Goal: Task Accomplishment & Management: Manage account settings

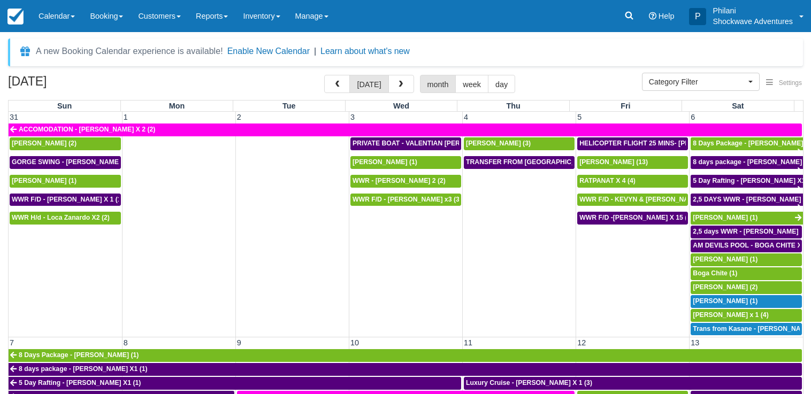
select select
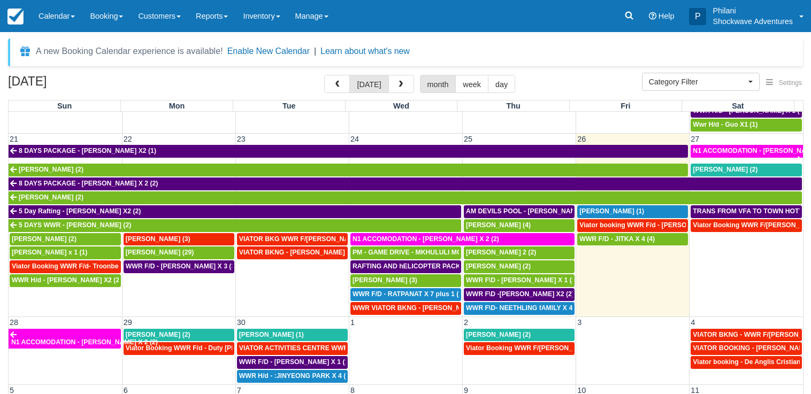
scroll to position [523, 0]
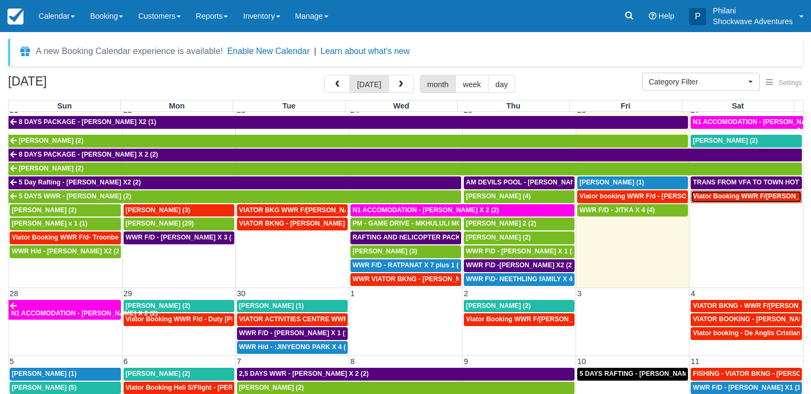
click at [707, 199] on span "Viator Booking WWR F/[PERSON_NAME] (2)" at bounding box center [761, 196] width 137 height 7
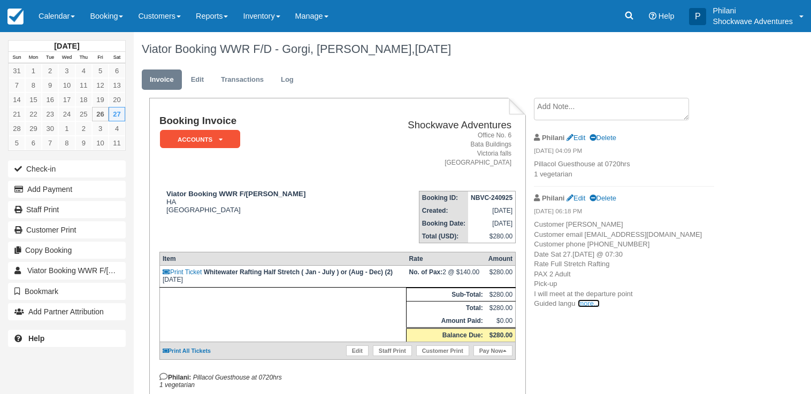
click at [583, 308] on link "more..." at bounding box center [588, 304] width 21 height 8
click at [69, 17] on link "Calendar" at bounding box center [56, 16] width 51 height 32
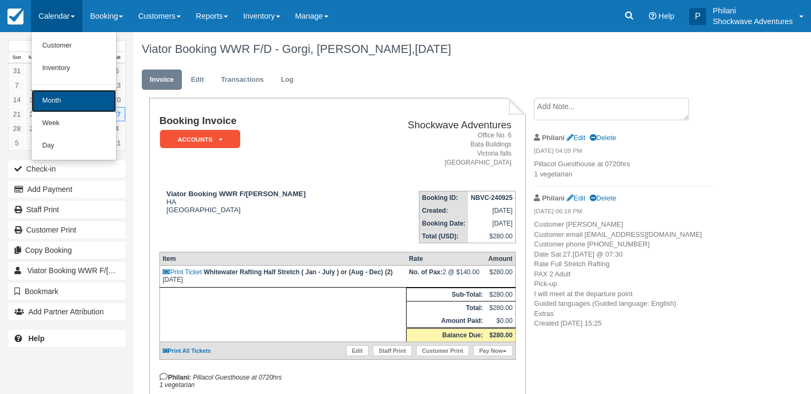
click at [105, 102] on link "Month" at bounding box center [74, 101] width 85 height 22
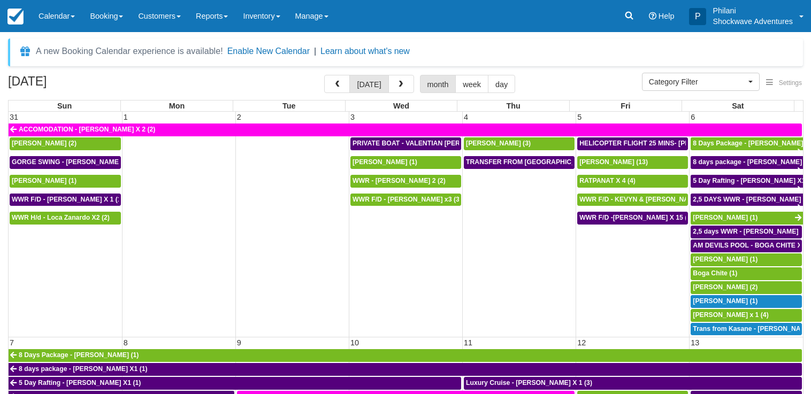
select select
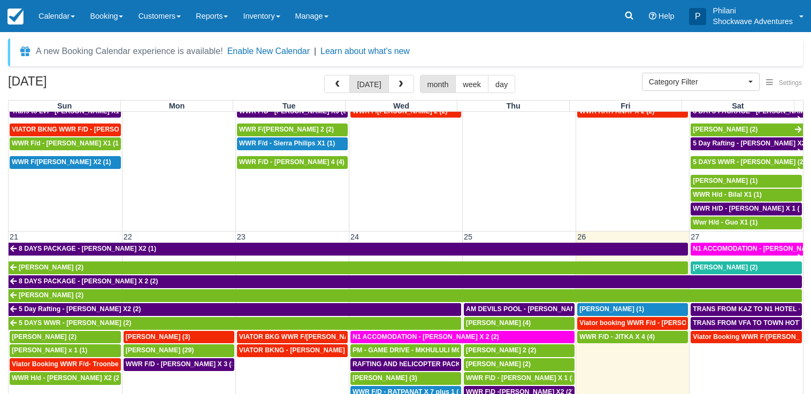
scroll to position [411, 0]
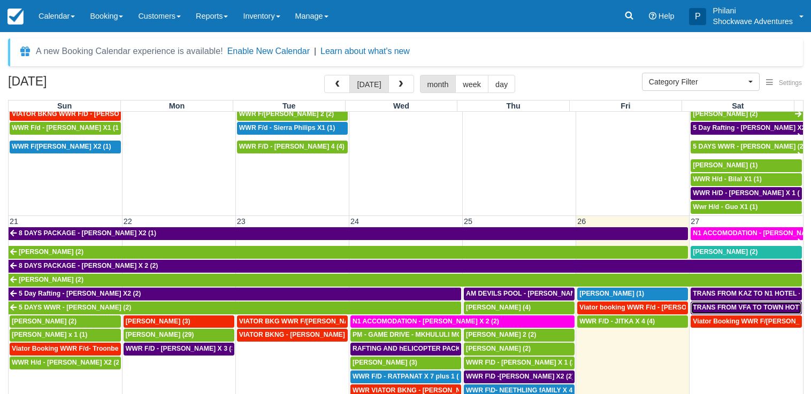
click at [717, 305] on span "TRANS FROM VFA TO TOWN HOTYELS - DANIE BARNARD X 2 (2)" at bounding box center [795, 307] width 205 height 7
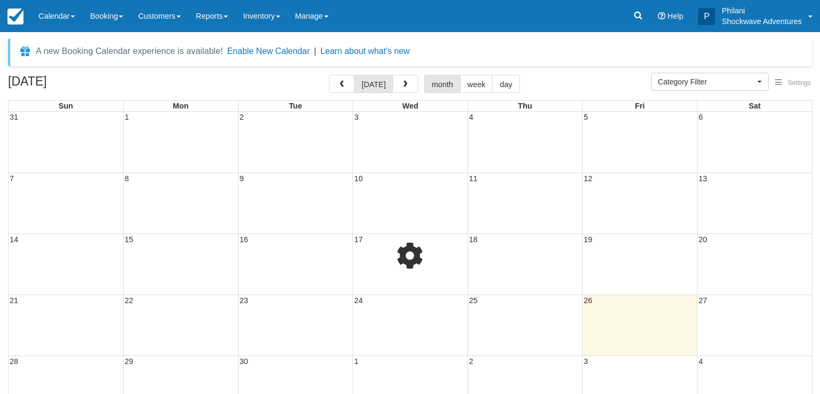
select select
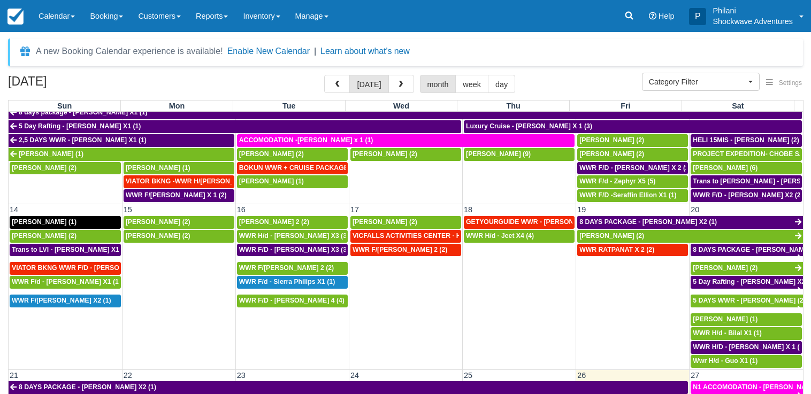
scroll to position [514, 0]
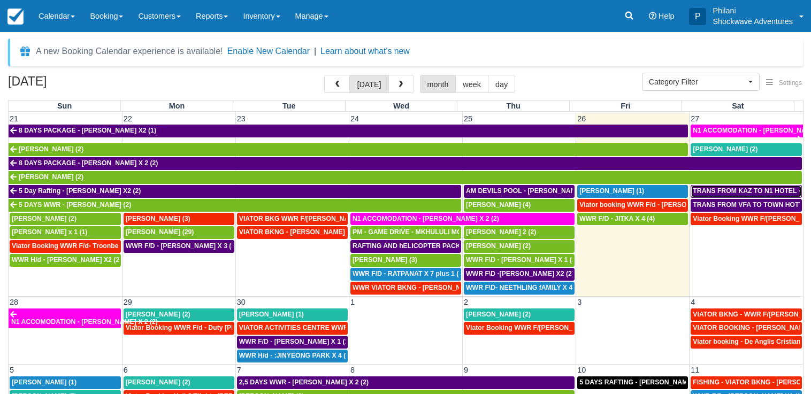
click at [728, 194] on span "TRANS FROM KAZ TO N1 HOTEL -NTAYLOR [PERSON_NAME] X2 (2)" at bounding box center [800, 190] width 214 height 7
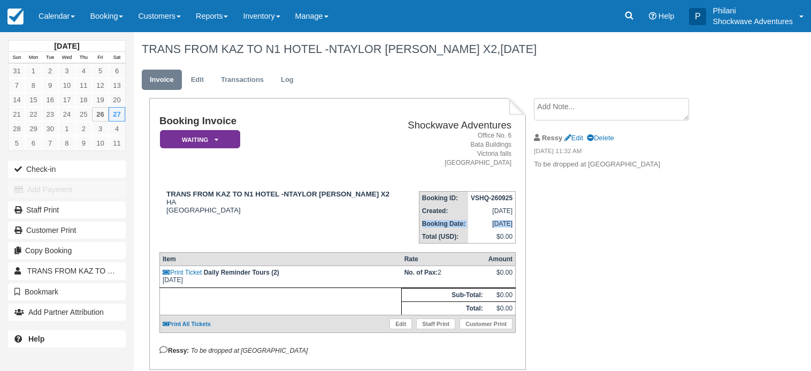
click at [473, 232] on tbody "Booking ID: VSHQ-260925 Created: September 26, 2025 Booking Date: September 27,…" at bounding box center [467, 217] width 96 height 52
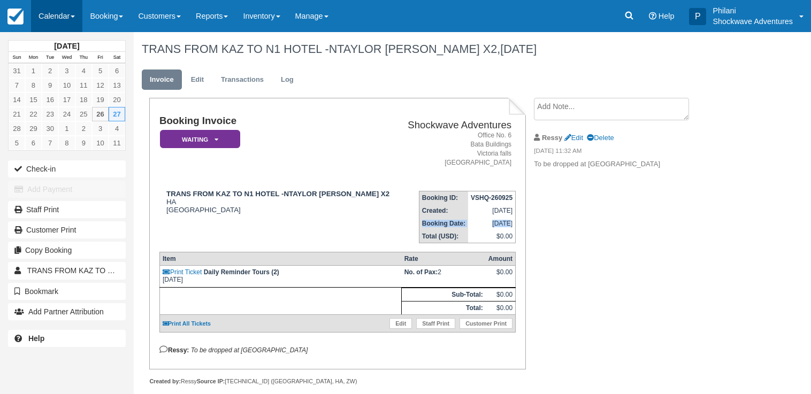
click at [58, 21] on link "Calendar" at bounding box center [56, 16] width 51 height 32
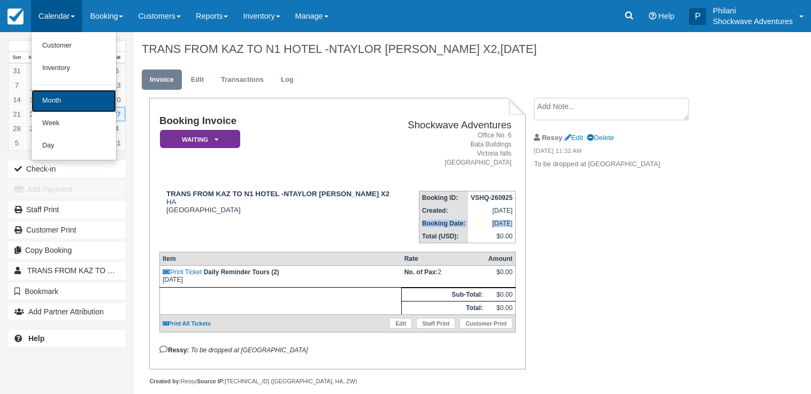
click at [68, 101] on link "Month" at bounding box center [74, 101] width 85 height 22
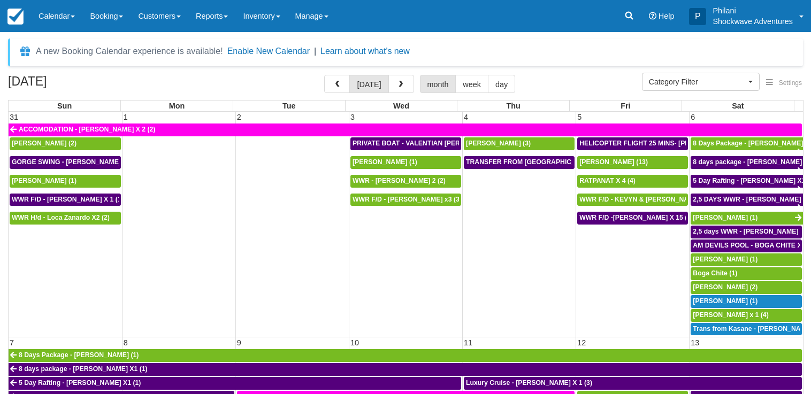
select select
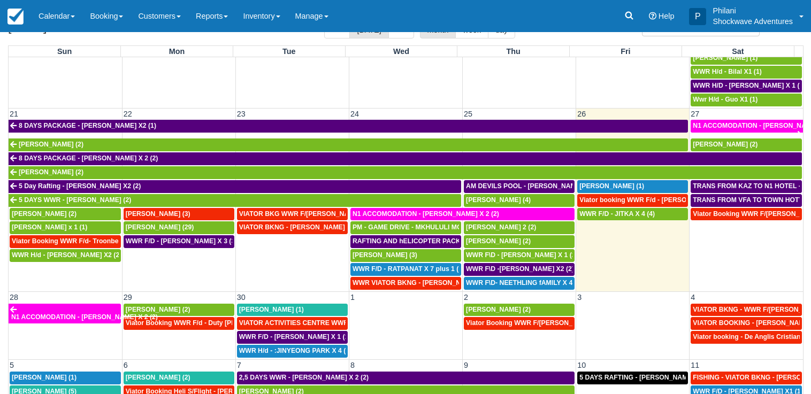
scroll to position [523, 0]
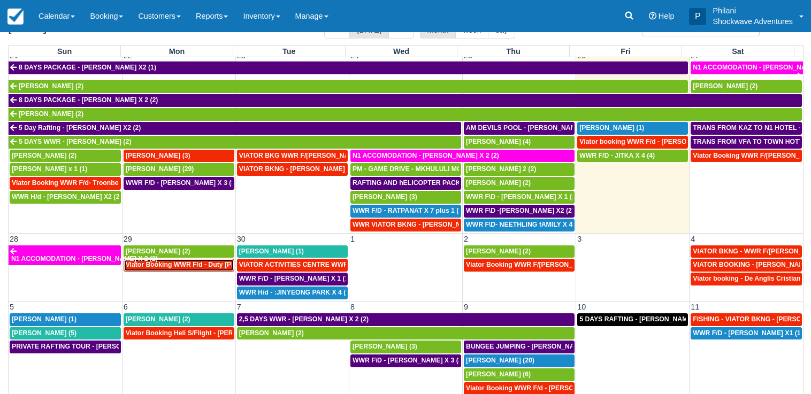
click at [196, 267] on span "Viator Booking WWR F/d - Duty Sarah X 2 (2)" at bounding box center [211, 264] width 170 height 7
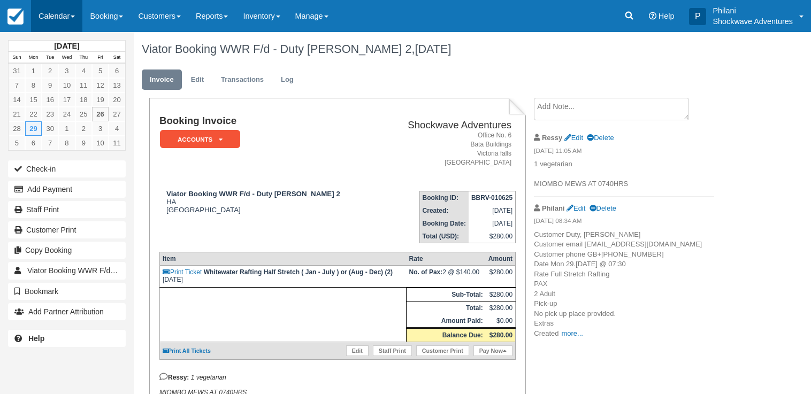
click at [50, 22] on link "Calendar" at bounding box center [56, 16] width 51 height 32
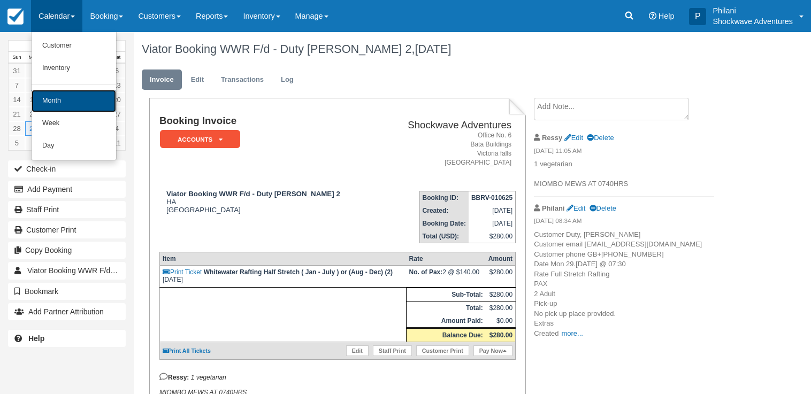
click at [67, 96] on link "Month" at bounding box center [74, 101] width 85 height 22
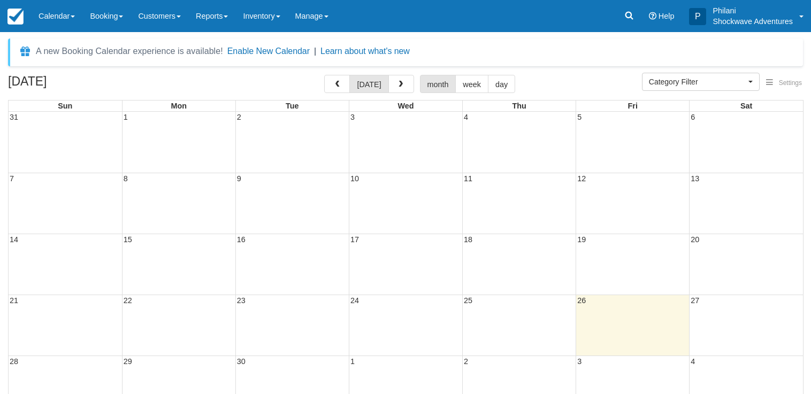
select select
